Goal: Task Accomplishment & Management: Use online tool/utility

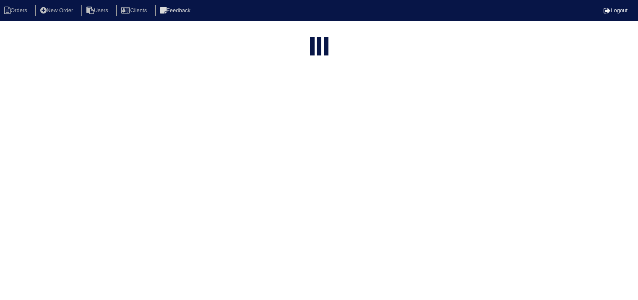
select select "15"
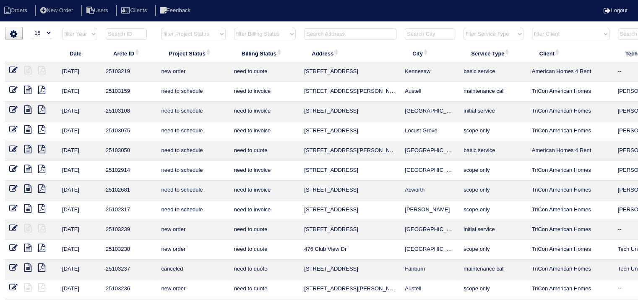
click at [331, 33] on input "text" at bounding box center [350, 34] width 92 height 12
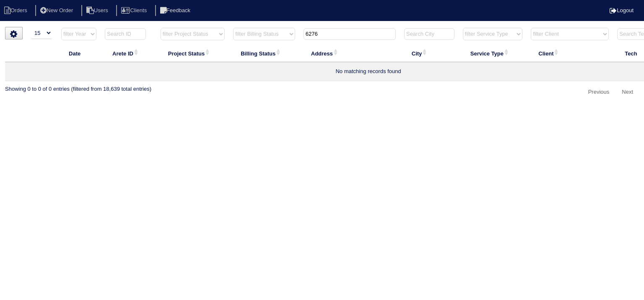
click at [331, 32] on input "6276" at bounding box center [350, 34] width 92 height 12
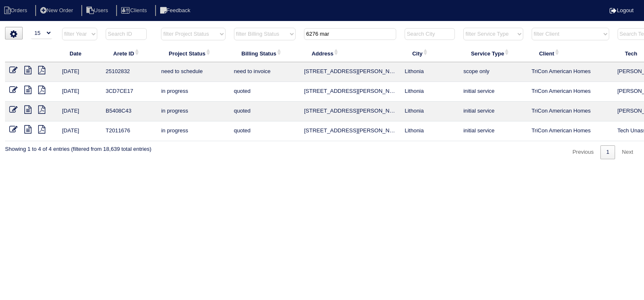
type input "6276 mar"
click at [29, 71] on icon at bounding box center [27, 70] width 7 height 8
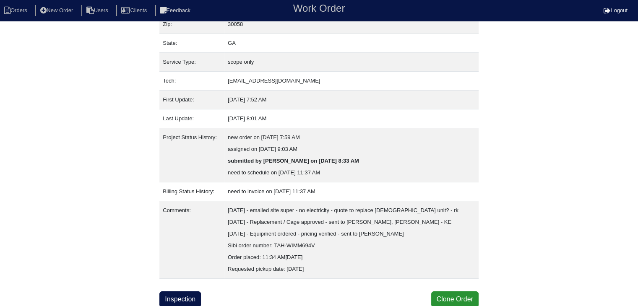
scroll to position [87, 0]
click at [185, 294] on link "Inspection" at bounding box center [180, 300] width 42 height 16
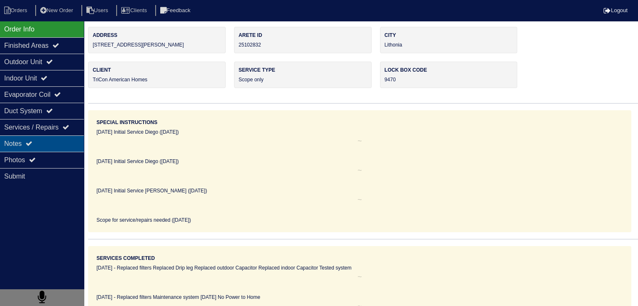
click at [39, 141] on div "Notes" at bounding box center [42, 144] width 84 height 16
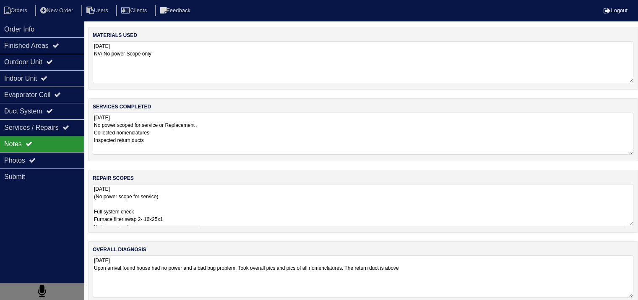
click at [220, 209] on textarea "08/05/2025 (No power scope for service) Full system check Furnace filter swap 2…" at bounding box center [363, 205] width 541 height 42
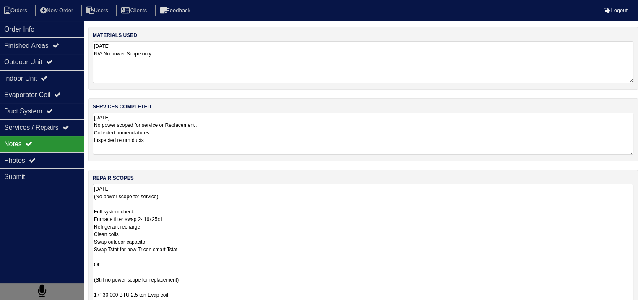
scroll to position [0, 0]
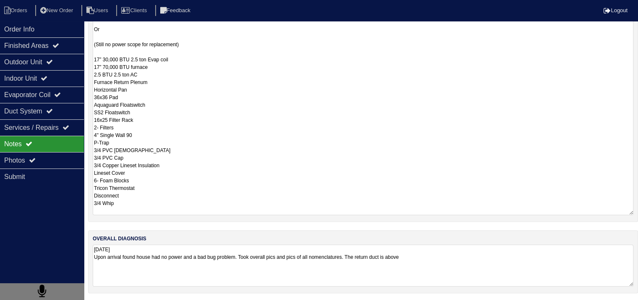
drag, startPoint x: 94, startPoint y: 143, endPoint x: 179, endPoint y: 254, distance: 139.5
click at [179, 254] on div "materials used 08/05/2025 N/A No power Scope only services completed 08/05/2025…" at bounding box center [363, 46] width 550 height 509
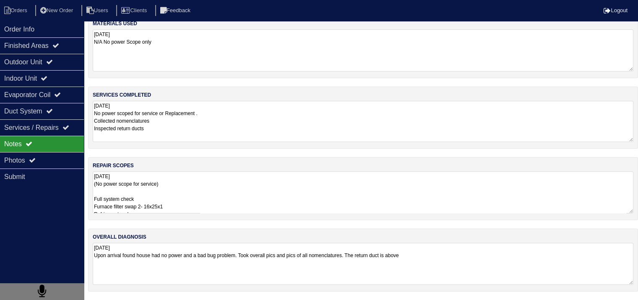
scroll to position [10, 0]
click at [218, 110] on textarea "08/05/2025 No power scoped for service or Replacement . Collected nomenclatures…" at bounding box center [363, 122] width 541 height 41
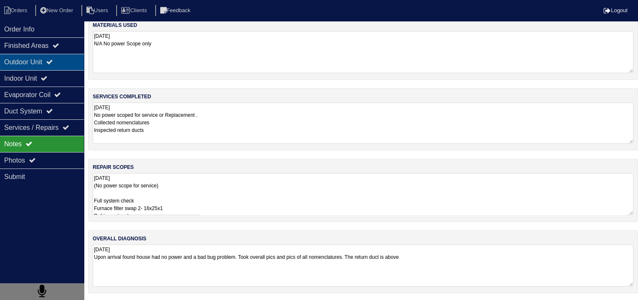
click at [7, 61] on div "Outdoor Unit" at bounding box center [42, 62] width 84 height 16
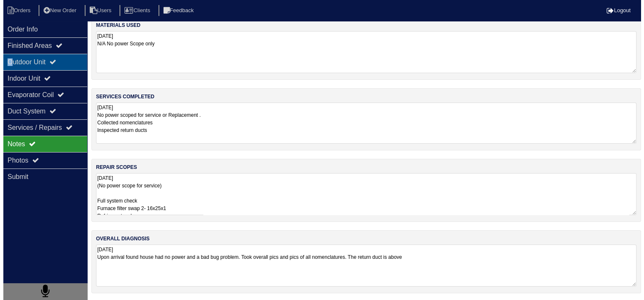
scroll to position [0, 0]
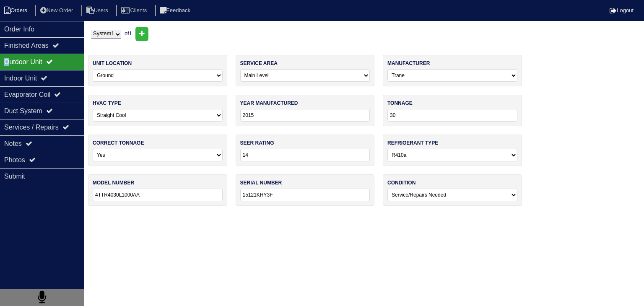
click at [23, 11] on li "Orders" at bounding box center [17, 10] width 34 height 11
select select "15"
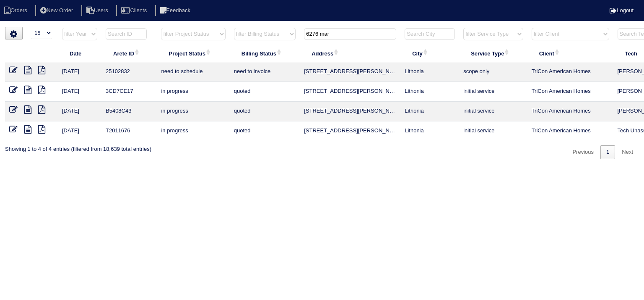
drag, startPoint x: 343, startPoint y: 32, endPoint x: 277, endPoint y: 32, distance: 66.3
click at [277, 32] on tr "filter Year -- Any Year -- 2025 2024 2023 2022 2021 2020 2019 filter Project St…" at bounding box center [368, 35] width 727 height 17
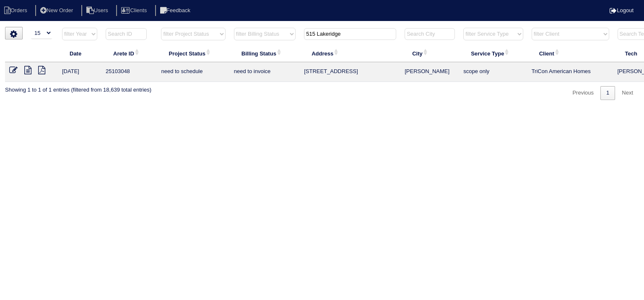
type input "515 Lakeridge"
click at [30, 68] on icon at bounding box center [27, 70] width 7 height 8
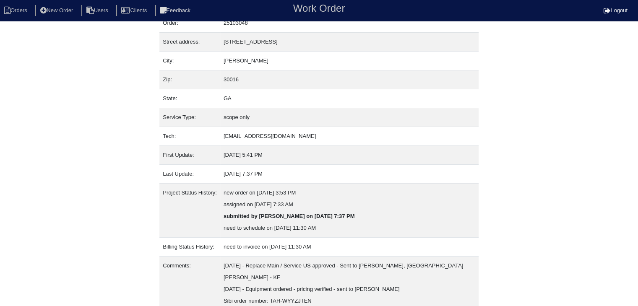
scroll to position [76, 0]
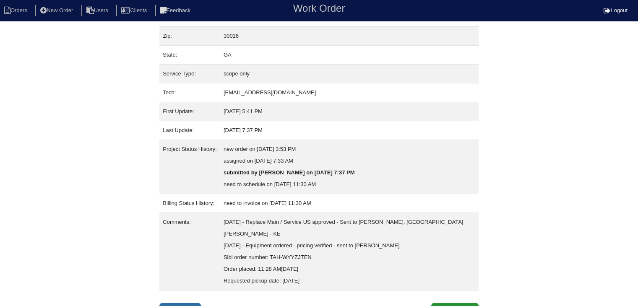
click at [185, 303] on link "Inspection" at bounding box center [180, 311] width 42 height 16
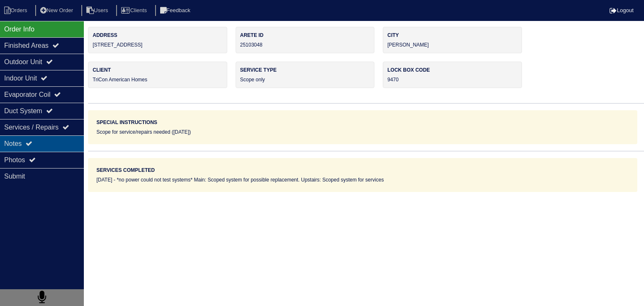
click at [47, 145] on div "Notes" at bounding box center [42, 144] width 84 height 16
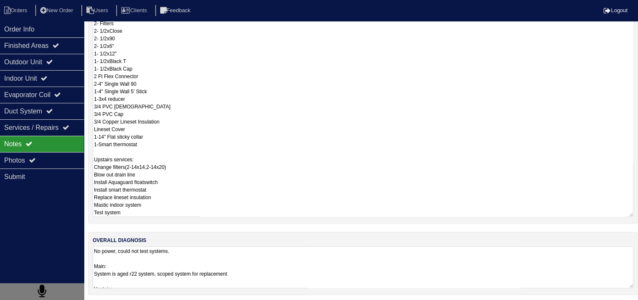
scroll to position [0, 0]
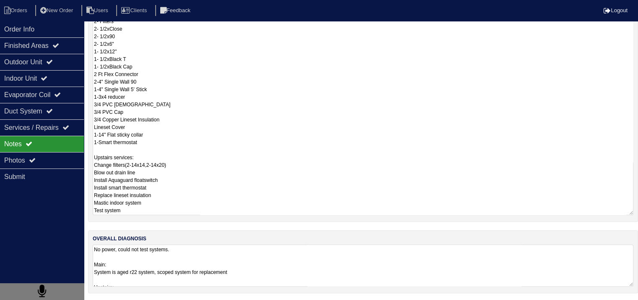
drag, startPoint x: 94, startPoint y: 188, endPoint x: 178, endPoint y: 308, distance: 146.9
click at [178, 301] on html "Orders New Order Users Clients Feedback Logout Orders New Order Users Clients M…" at bounding box center [319, 33] width 638 height 536
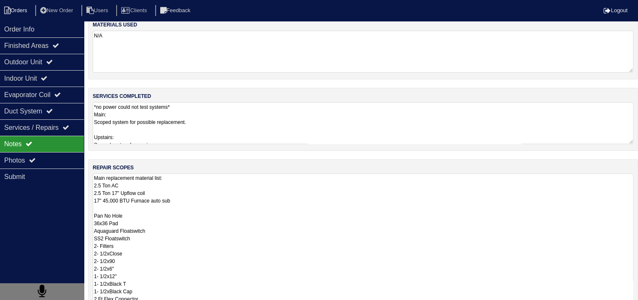
click at [25, 11] on li "Orders" at bounding box center [17, 10] width 34 height 11
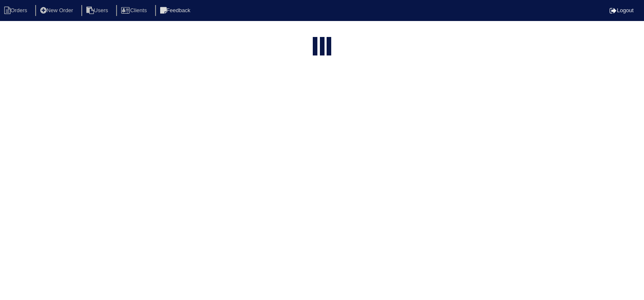
select select "15"
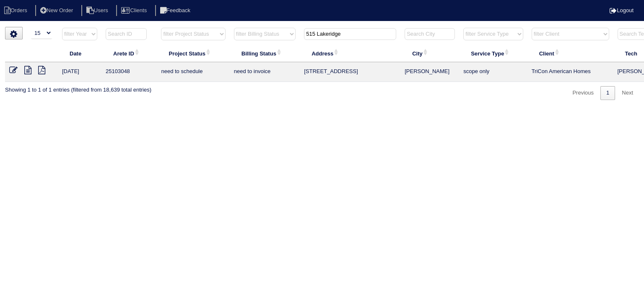
drag, startPoint x: 348, startPoint y: 35, endPoint x: 254, endPoint y: 35, distance: 93.6
click at [254, 35] on tr "filter Year -- Any Year -- 2025 2024 2023 2022 2021 2020 2019 filter Project St…" at bounding box center [368, 35] width 727 height 17
type input "1440 brook"
click at [28, 71] on icon at bounding box center [27, 70] width 7 height 8
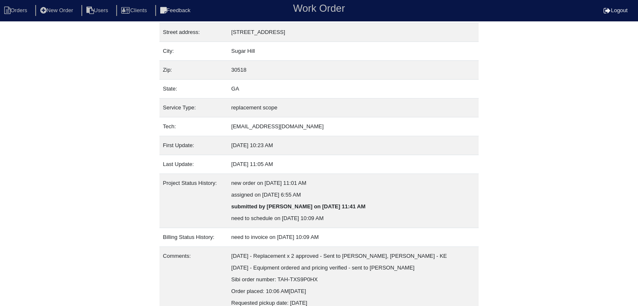
scroll to position [76, 0]
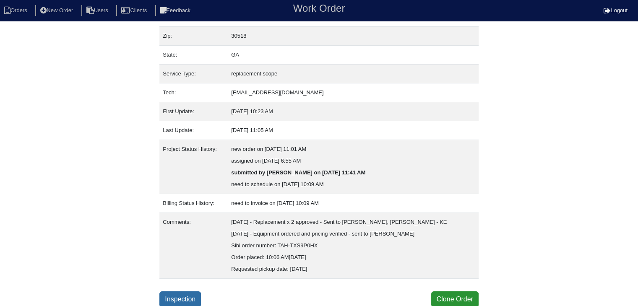
click at [166, 299] on link "Inspection" at bounding box center [180, 300] width 42 height 16
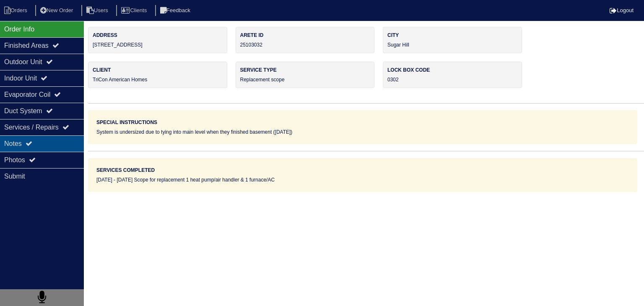
click at [59, 143] on div "Notes" at bounding box center [42, 144] width 84 height 16
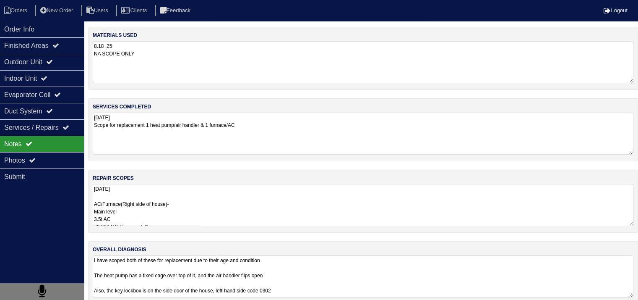
click at [263, 208] on textarea "8.18.25 AC/Furnace(Right side of house)- Main level 3.5t AC 70,000 BTU furnace …" at bounding box center [363, 205] width 541 height 42
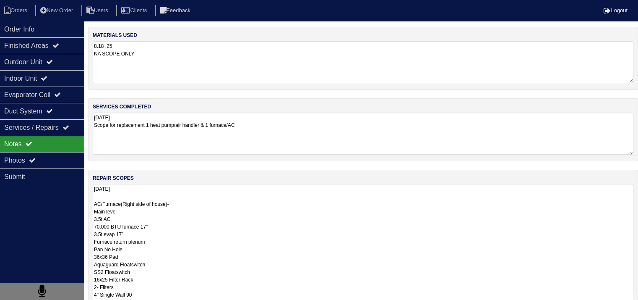
scroll to position [0, 0]
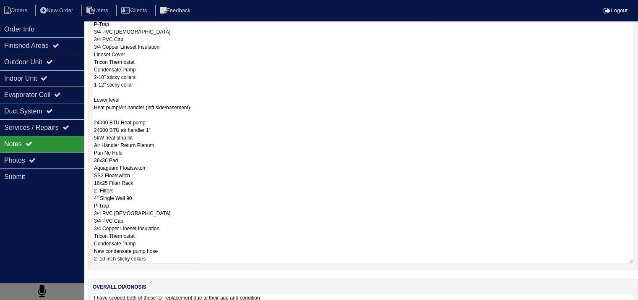
scroll to position [326, 0]
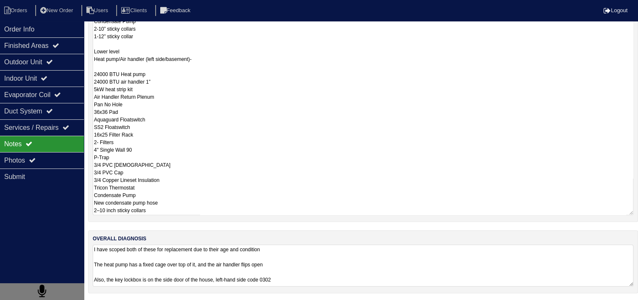
click at [260, 197] on textarea "8.18.25 AC/Furnace(Right side of house)- Main level 3.5t AC 70,000 BTU furnace …" at bounding box center [363, 36] width 541 height 357
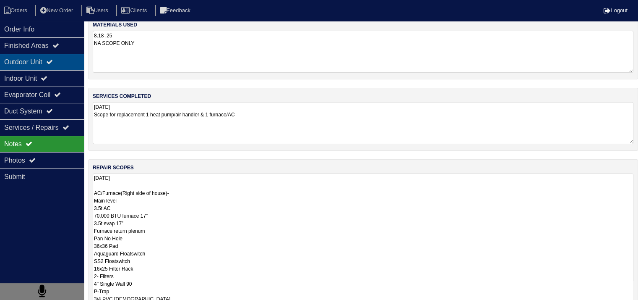
click at [17, 66] on div "Outdoor Unit" at bounding box center [42, 62] width 84 height 16
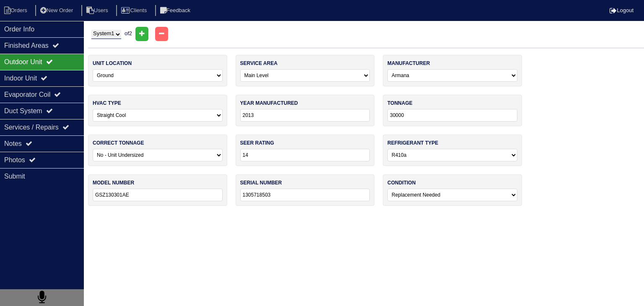
click at [121, 34] on select "System 1 System 2" at bounding box center [106, 34] width 30 height 9
select select "2"
click at [91, 30] on select "System 1 System 2" at bounding box center [106, 34] width 30 height 9
select select "2"
select select "Goodman"
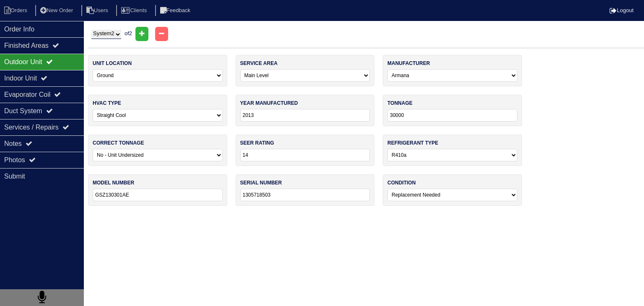
select select "1"
type input "24"
select select "0"
type input "GSZ1302418C"
type input "1306698484"
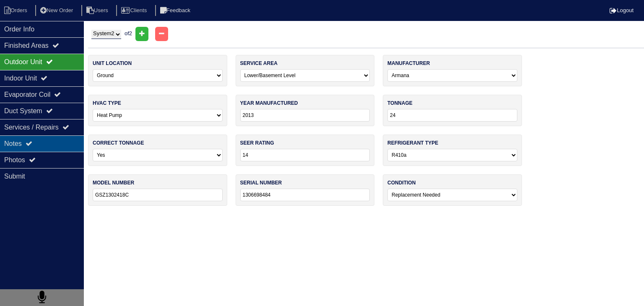
click at [52, 148] on div "Notes" at bounding box center [42, 144] width 84 height 16
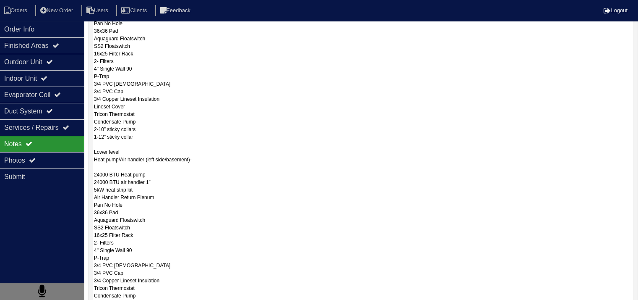
scroll to position [326, 0]
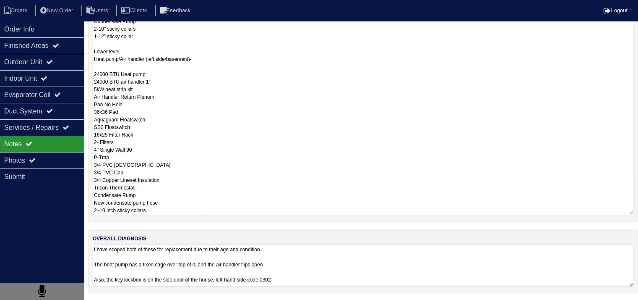
drag, startPoint x: 94, startPoint y: 203, endPoint x: 146, endPoint y: 308, distance: 116.7
click at [238, 149] on textarea "8.18.25 AC/Furnace(Right side of house)- Main level 3.5t AC 70,000 BTU furnace …" at bounding box center [363, 36] width 541 height 357
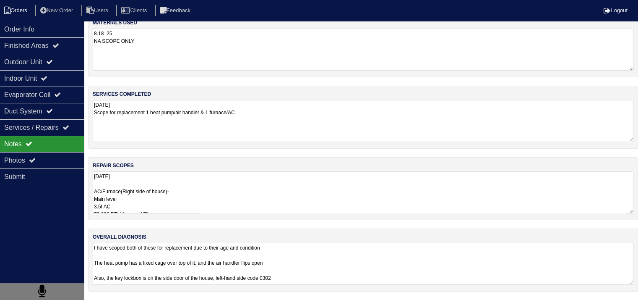
scroll to position [10, 0]
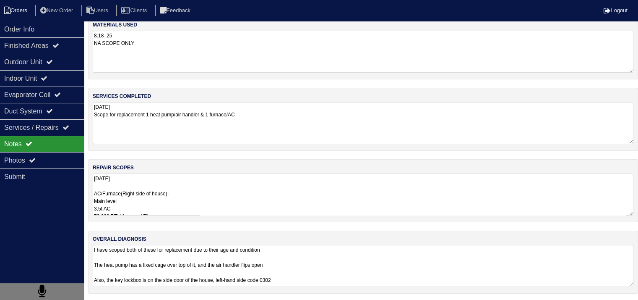
click at [25, 10] on li "Orders" at bounding box center [17, 10] width 34 height 11
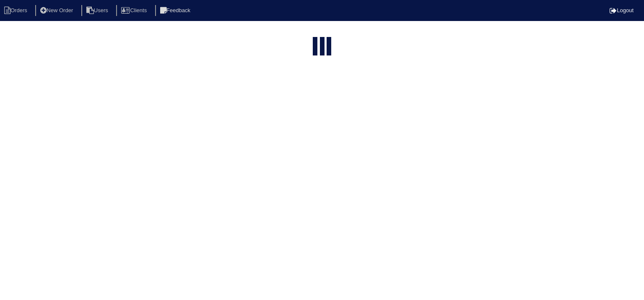
select select "15"
